Goal: Transaction & Acquisition: Download file/media

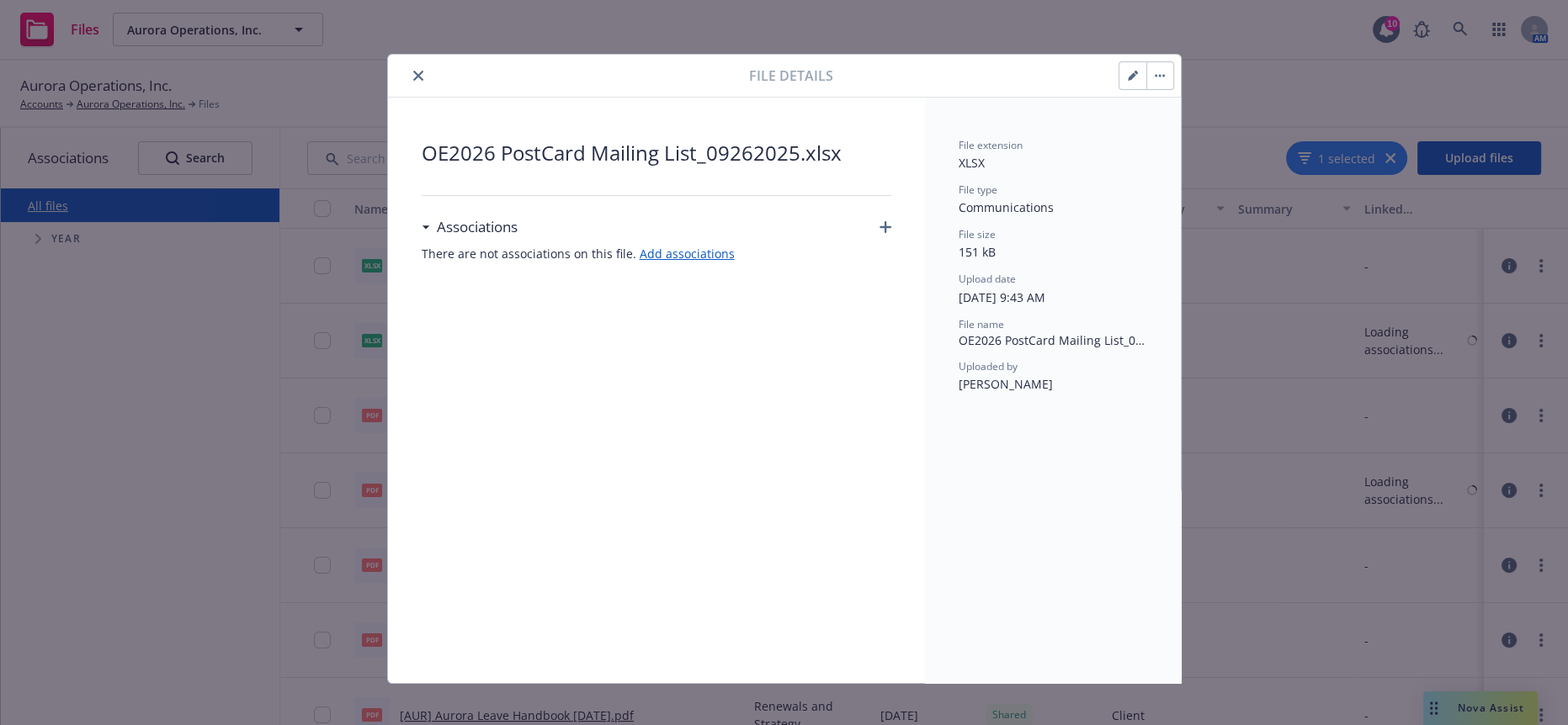
click at [409, 66] on button "close" at bounding box center [418, 76] width 21 height 21
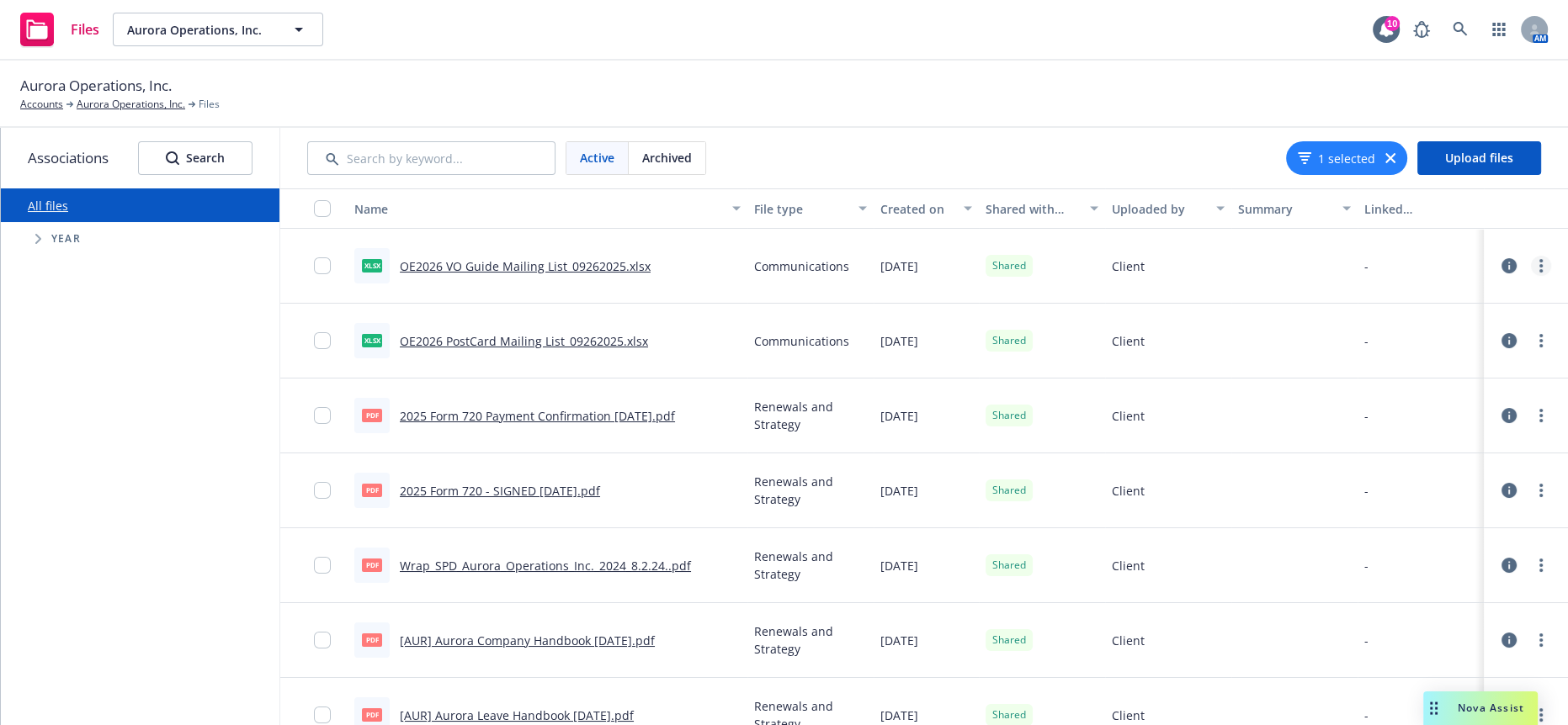
click at [1531, 257] on link "more" at bounding box center [1540, 266] width 21 height 21
click at [1448, 337] on link "Download" at bounding box center [1453, 354] width 168 height 34
click at [1531, 331] on link "more" at bounding box center [1540, 341] width 21 height 21
click at [1454, 410] on link "Download" at bounding box center [1453, 427] width 168 height 34
